Goal: Obtain resource: Download file/media

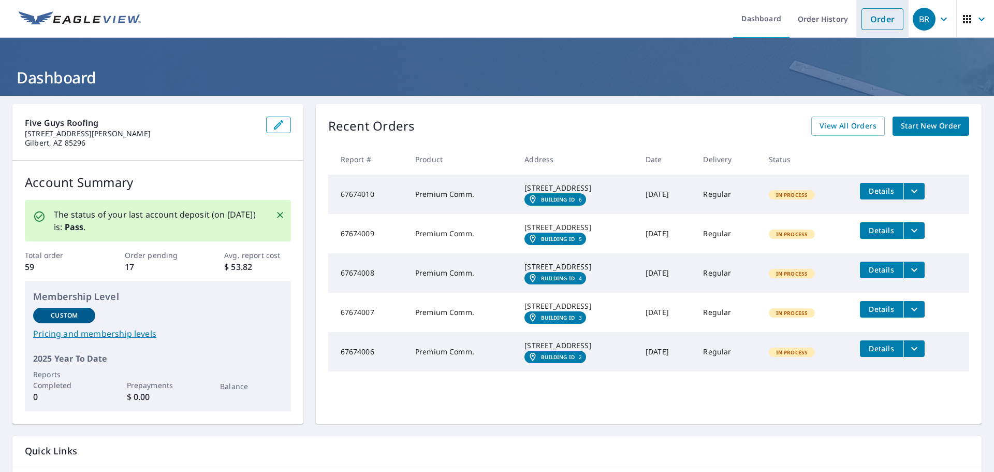
click at [873, 24] on link "Order" at bounding box center [882, 19] width 42 height 22
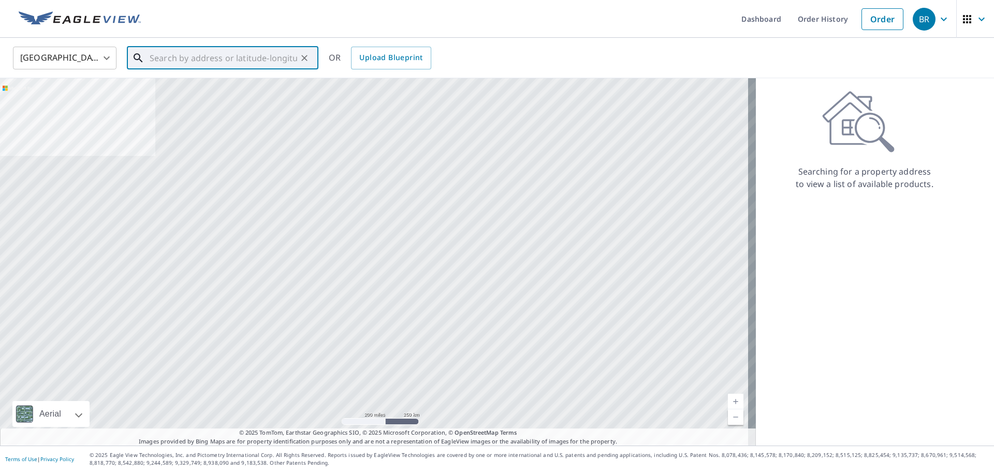
click at [208, 62] on input "text" at bounding box center [224, 57] width 148 height 29
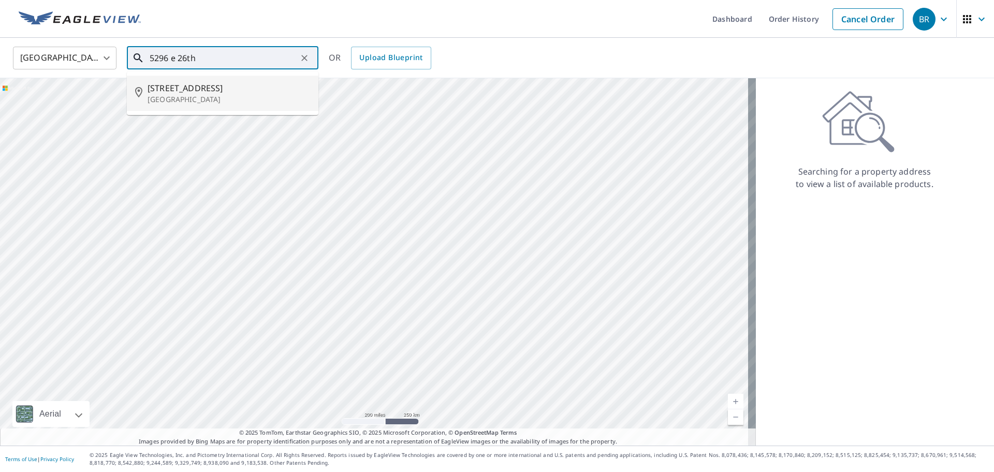
click at [218, 91] on span "[STREET_ADDRESS]" at bounding box center [229, 88] width 163 height 12
type input "[STREET_ADDRESS]"
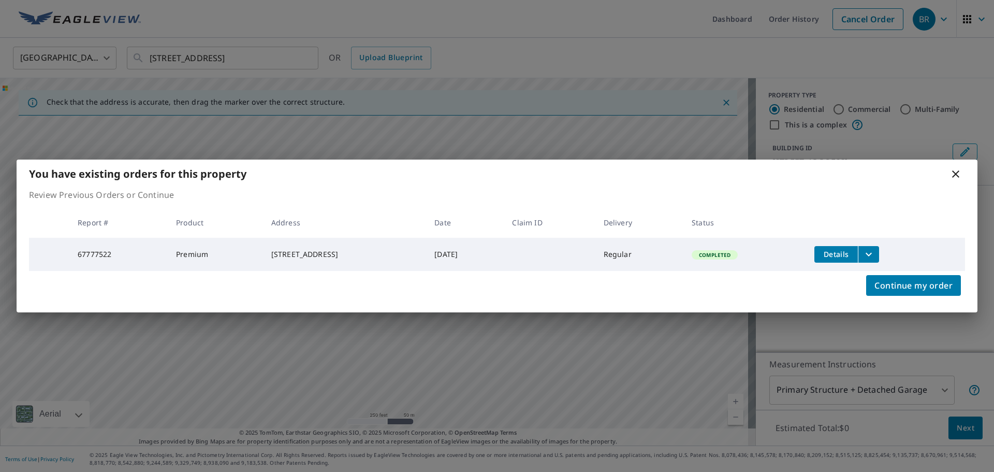
click at [875, 249] on icon "filesDropdownBtn-67777522" at bounding box center [868, 254] width 12 height 12
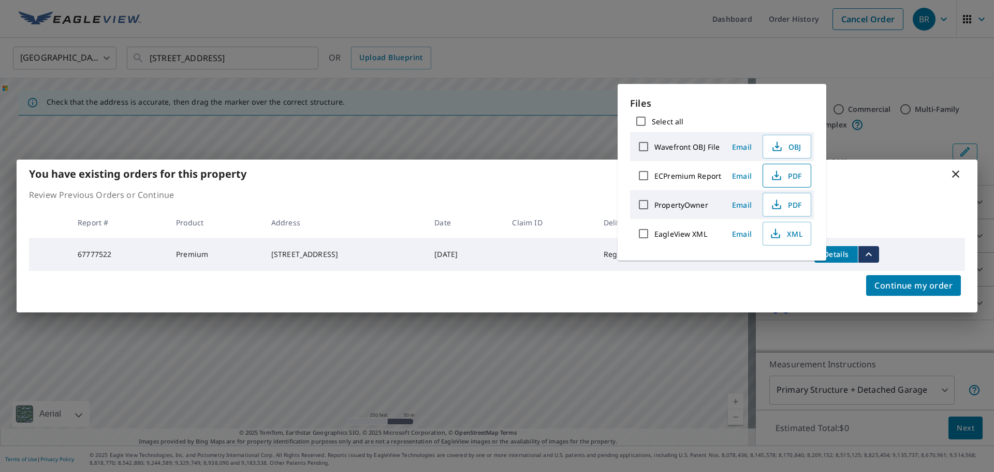
click at [796, 176] on span "PDF" at bounding box center [785, 175] width 33 height 12
click at [787, 207] on span "PDF" at bounding box center [785, 204] width 33 height 12
